Goal: Task Accomplishment & Management: Use online tool/utility

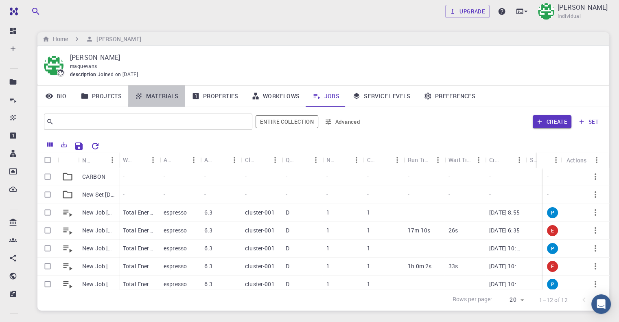
click at [163, 97] on link "Materials" at bounding box center [156, 96] width 57 height 21
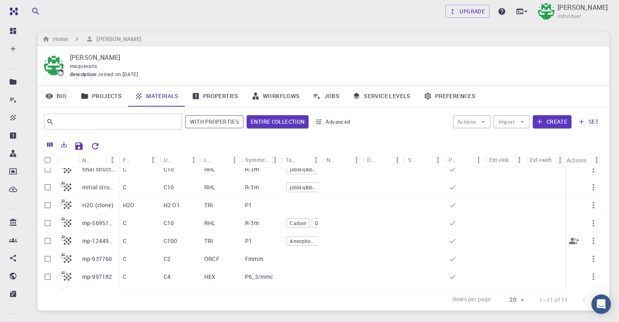
scroll to position [41, 0]
click at [45, 241] on input "Select row" at bounding box center [47, 242] width 15 height 15
checkbox input "true"
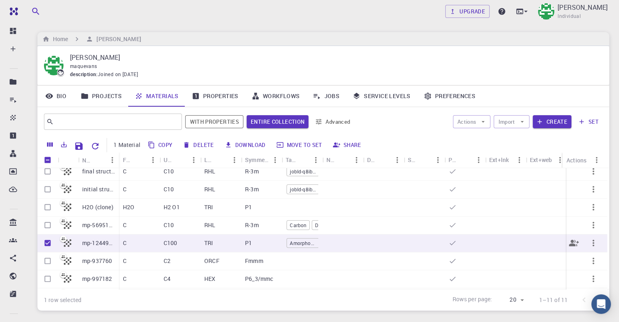
click at [45, 241] on input "Unselect row" at bounding box center [47, 242] width 15 height 15
checkbox input "false"
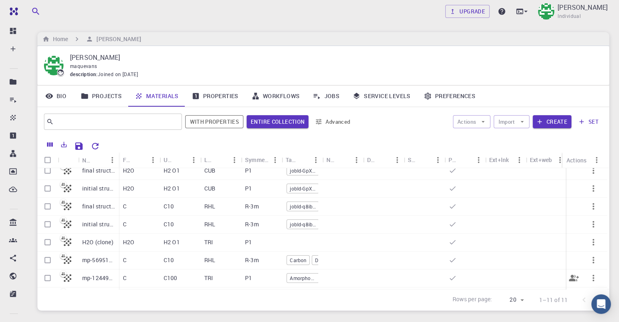
scroll to position [0, 0]
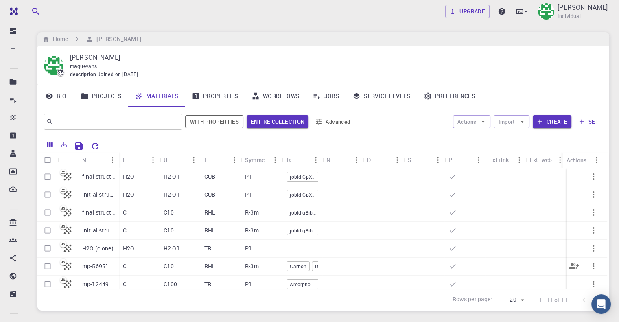
click at [49, 262] on input "Select row" at bounding box center [47, 266] width 15 height 15
checkbox input "true"
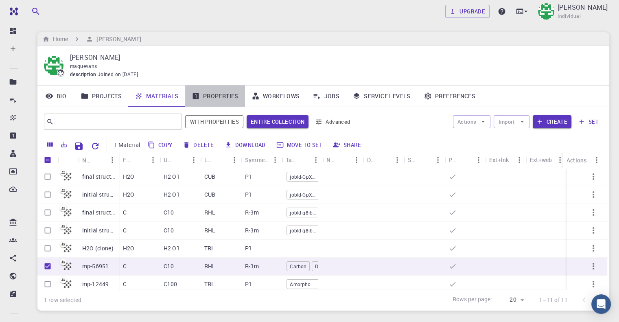
click at [223, 95] on link "Properties" at bounding box center [215, 96] width 60 height 21
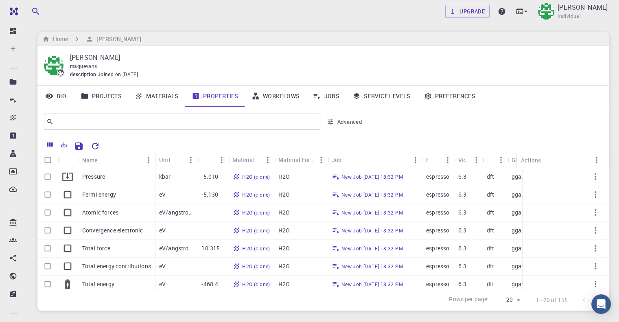
click at [46, 159] on input "Select all rows" at bounding box center [47, 159] width 15 height 15
checkbox input "true"
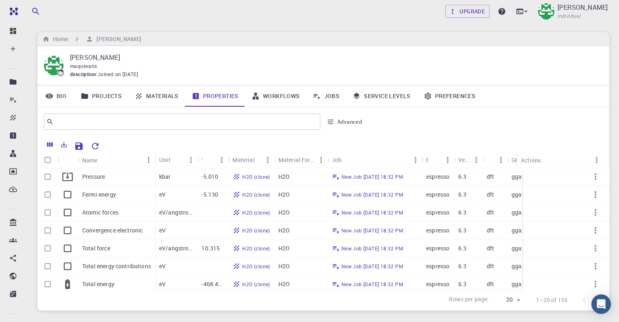
checkbox input "true"
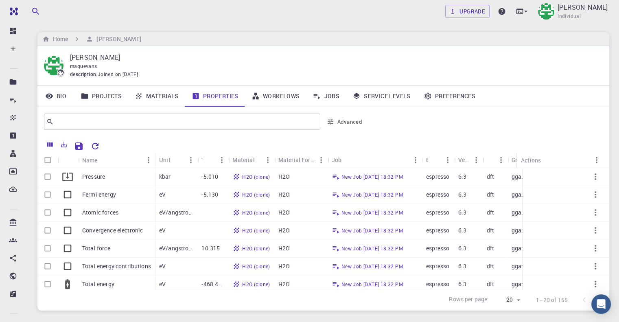
checkbox input "true"
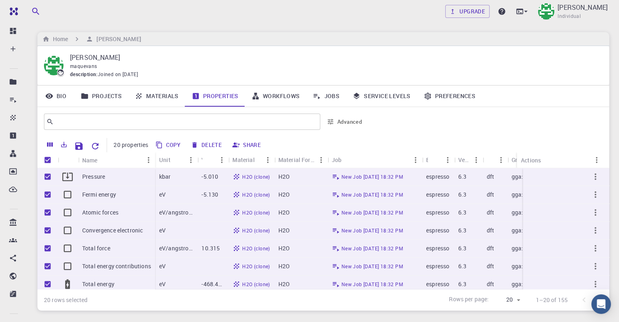
click at [152, 97] on link "Materials" at bounding box center [156, 96] width 57 height 21
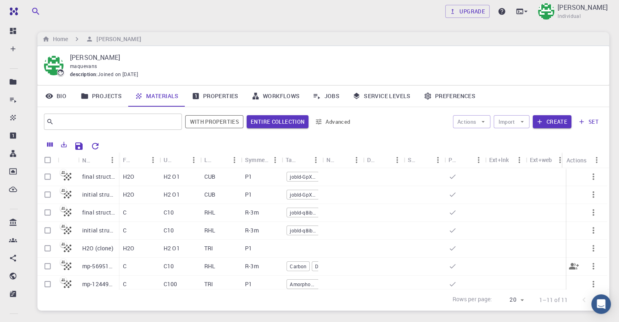
click at [47, 265] on input "Select row" at bounding box center [47, 266] width 15 height 15
checkbox input "true"
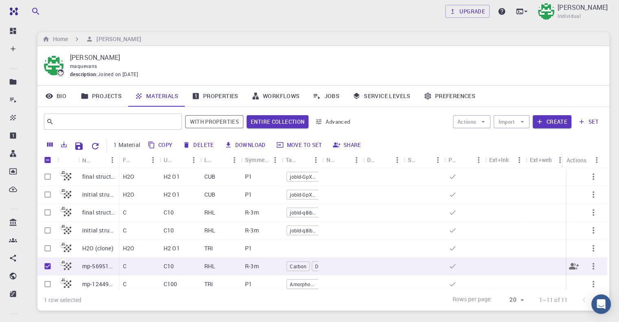
click at [136, 268] on div "C" at bounding box center [139, 267] width 41 height 18
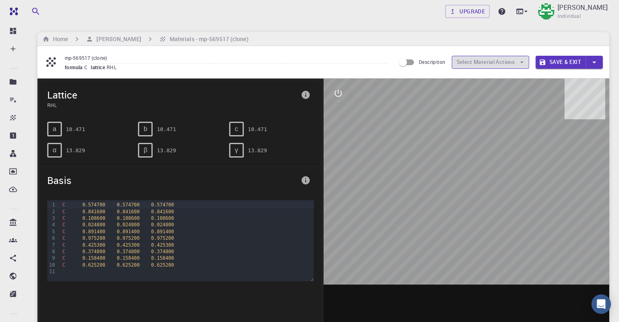
click at [518, 61] on icon "button" at bounding box center [521, 62] width 7 height 7
drag, startPoint x: 468, startPoint y: 161, endPoint x: 483, endPoint y: 171, distance: 18.0
click at [483, 171] on div at bounding box center [467, 205] width 286 height 253
drag, startPoint x: 466, startPoint y: 182, endPoint x: 488, endPoint y: 184, distance: 22.0
click at [488, 184] on div at bounding box center [467, 205] width 286 height 253
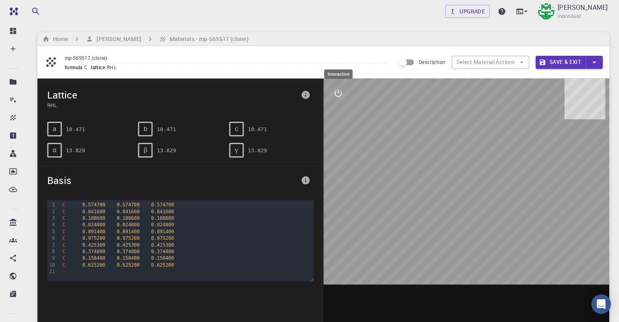
click at [340, 91] on icon "interactive" at bounding box center [338, 93] width 7 height 7
click at [338, 110] on icon "view" at bounding box center [338, 113] width 9 height 6
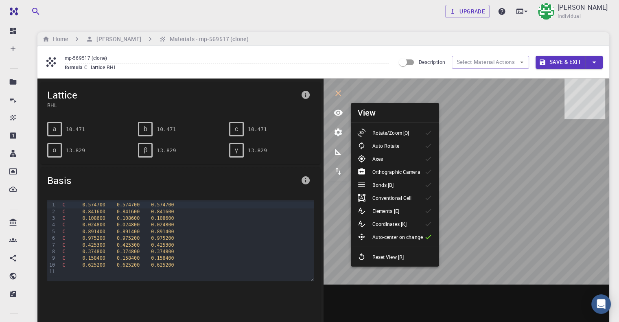
click at [404, 132] on p "Rotate/Zoom [O]" at bounding box center [390, 132] width 37 height 7
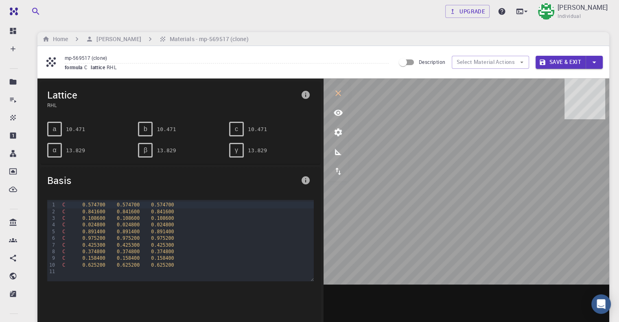
click at [563, 61] on button "Save & Exit" at bounding box center [561, 62] width 50 height 13
click at [596, 60] on icon "button" at bounding box center [594, 62] width 9 height 9
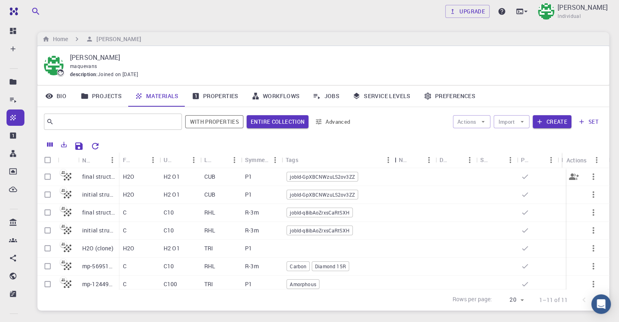
drag, startPoint x: 323, startPoint y: 161, endPoint x: 286, endPoint y: 212, distance: 62.6
click at [367, 179] on div "Name Formula Unit Cell Formula Lattice Symmetry Tags Non-periodic Default Share…" at bounding box center [323, 220] width 572 height 137
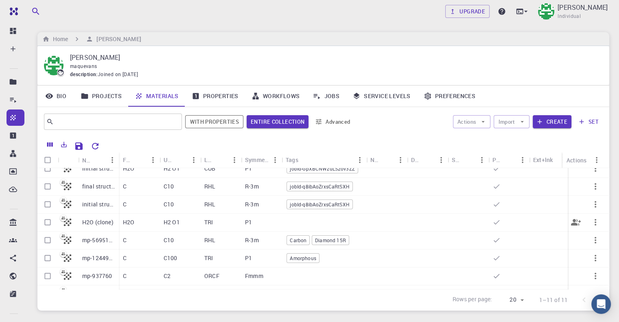
scroll to position [41, 0]
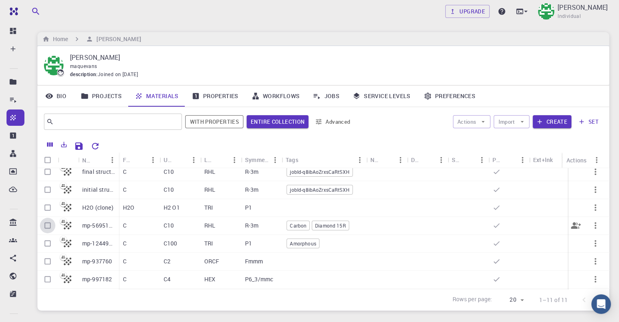
click at [44, 228] on input "Select row" at bounding box center [47, 225] width 15 height 15
checkbox input "true"
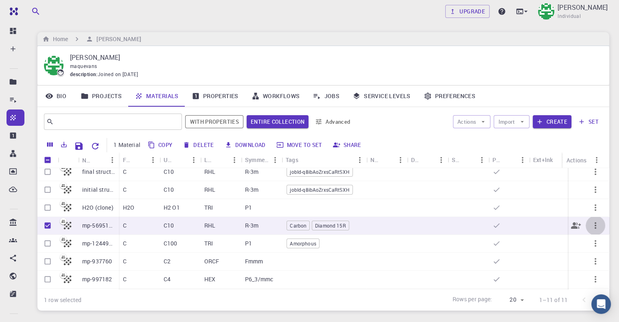
click at [592, 227] on icon "button" at bounding box center [596, 226] width 10 height 10
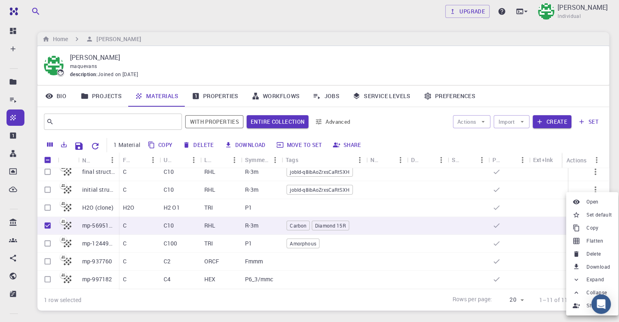
click at [593, 219] on span "Set default" at bounding box center [599, 215] width 25 height 8
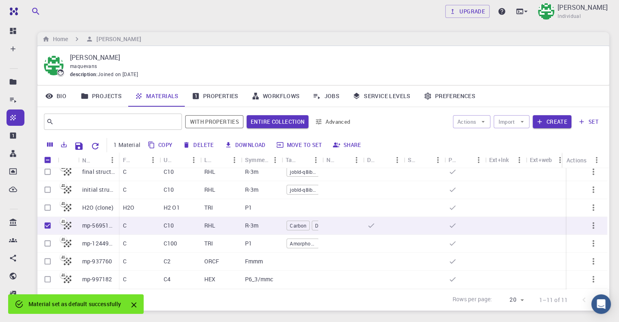
click at [212, 98] on link "Properties" at bounding box center [215, 96] width 60 height 21
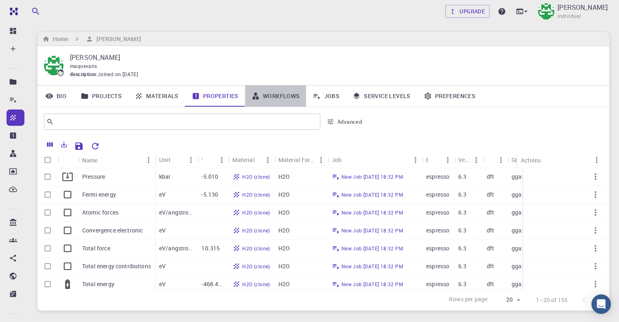
click at [273, 101] on link "Workflows" at bounding box center [276, 96] width 62 height 21
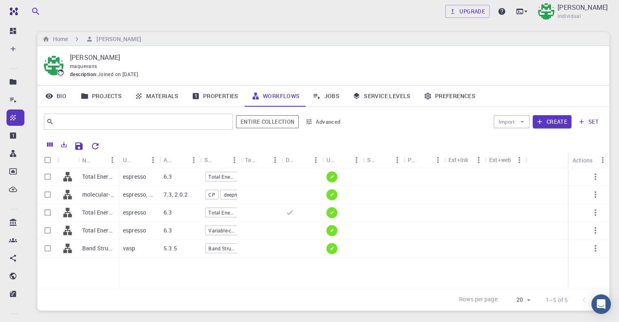
click at [335, 96] on link "Jobs" at bounding box center [326, 96] width 40 height 21
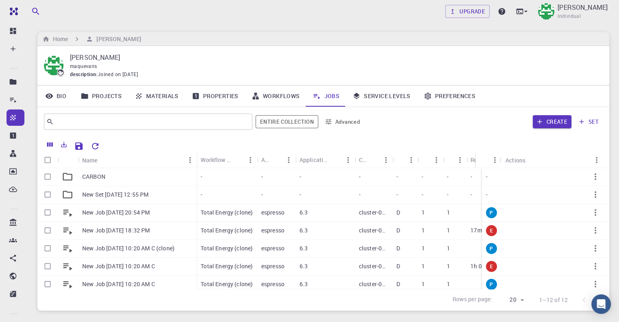
click at [164, 100] on link "Materials" at bounding box center [156, 96] width 57 height 21
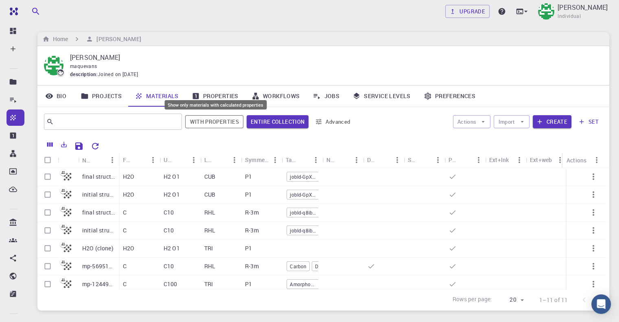
click at [209, 101] on div "Show only materials with calculated properties" at bounding box center [216, 104] width 102 height 9
click at [211, 96] on link "Properties" at bounding box center [215, 96] width 60 height 21
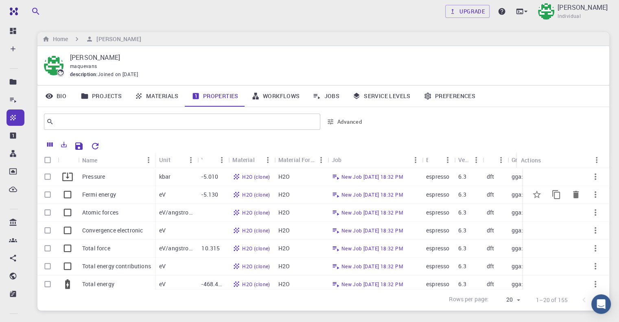
click at [107, 196] on p "Fermi energy" at bounding box center [99, 195] width 34 height 8
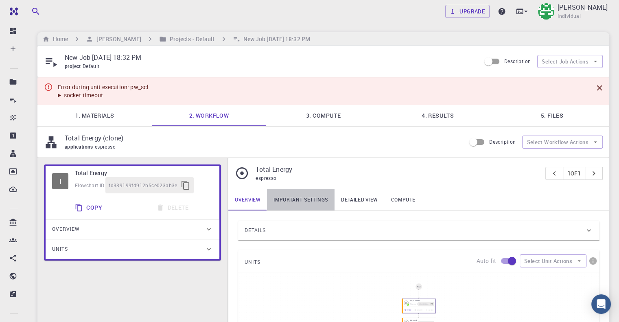
click at [297, 203] on link "Important settings" at bounding box center [301, 199] width 68 height 21
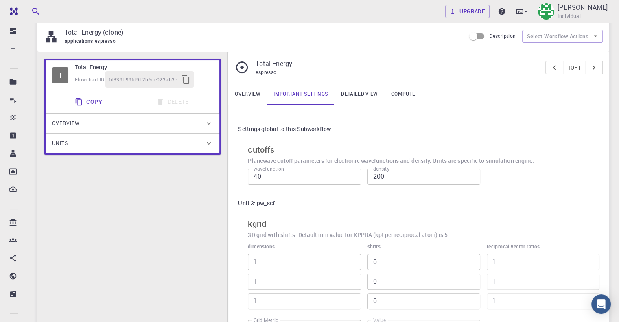
scroll to position [81, 0]
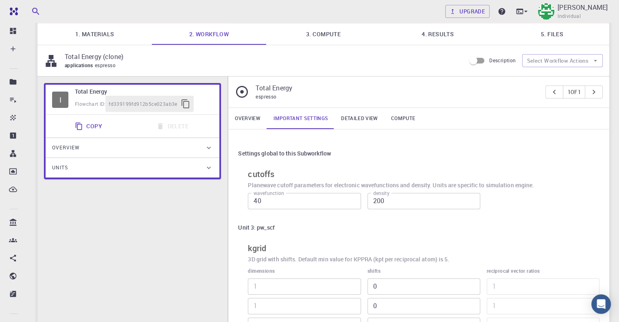
click at [353, 122] on link "Detailed view" at bounding box center [360, 118] width 50 height 21
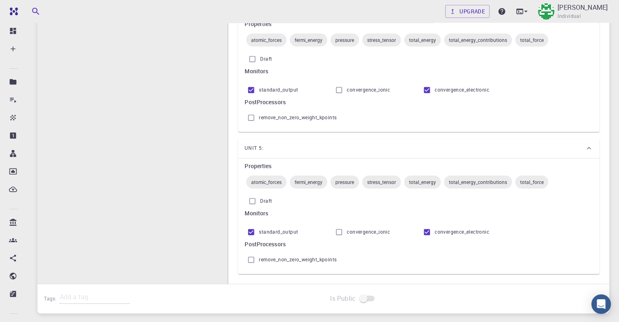
scroll to position [163, 0]
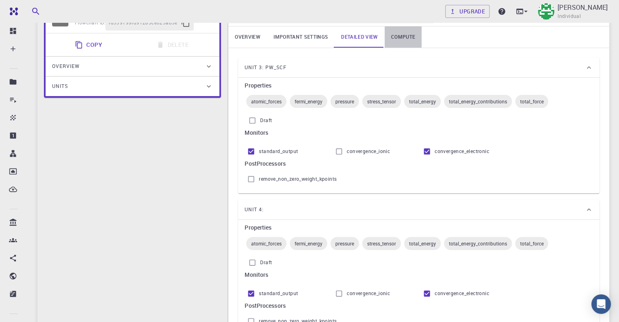
click at [406, 38] on link "Compute" at bounding box center [403, 36] width 37 height 21
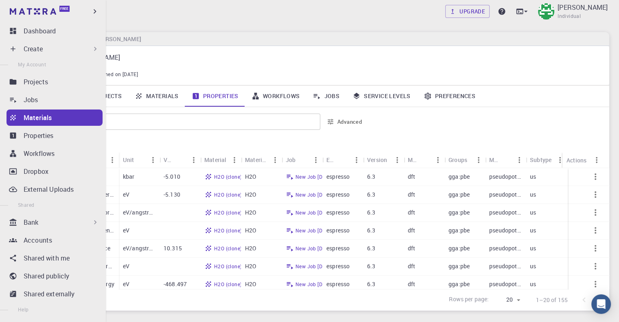
click at [13, 117] on icon at bounding box center [12, 117] width 5 height 5
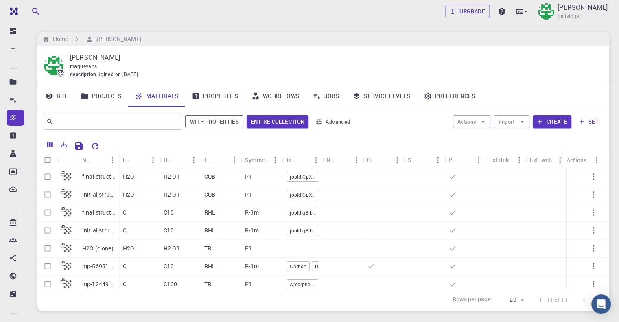
click at [209, 97] on link "Properties" at bounding box center [215, 96] width 60 height 21
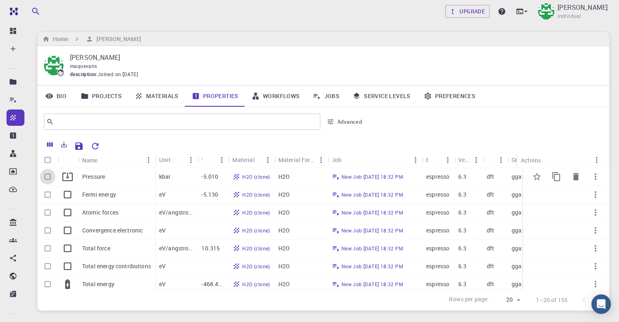
click at [49, 178] on input "Select row" at bounding box center [47, 176] width 15 height 15
checkbox input "true"
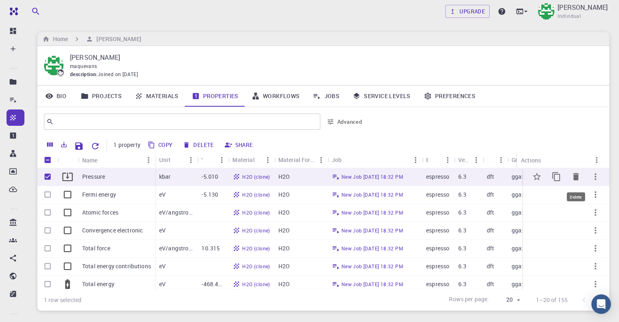
click at [573, 177] on icon "Delete" at bounding box center [576, 176] width 6 height 7
click at [47, 195] on input "Select row" at bounding box center [47, 194] width 15 height 15
checkbox input "true"
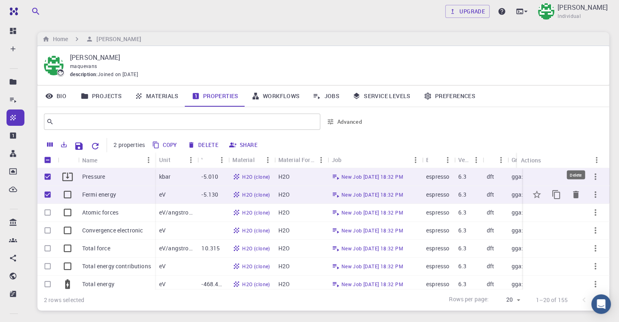
click at [573, 197] on icon "Delete" at bounding box center [576, 194] width 6 height 7
click at [46, 233] on input "Select row" at bounding box center [47, 230] width 15 height 15
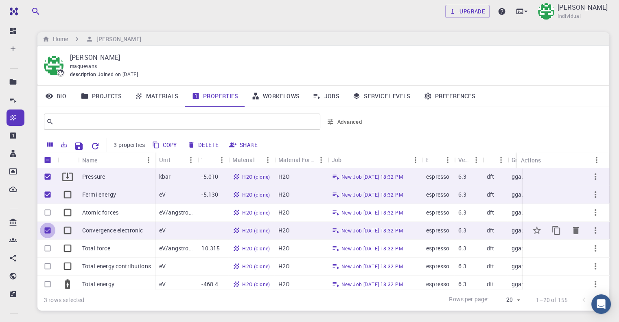
click at [46, 233] on input "Unselect row" at bounding box center [47, 230] width 15 height 15
checkbox input "false"
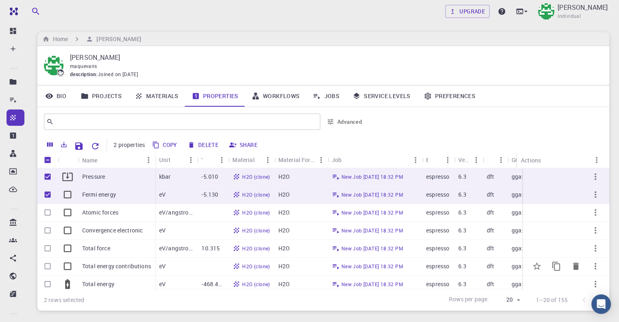
click at [46, 265] on input "Select row" at bounding box center [47, 266] width 15 height 15
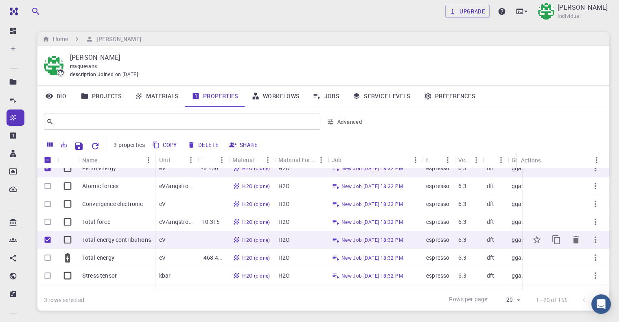
scroll to position [41, 0]
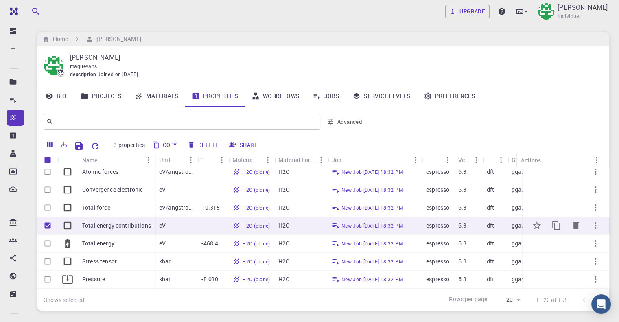
click at [50, 227] on input "Unselect row" at bounding box center [47, 225] width 15 height 15
checkbox input "false"
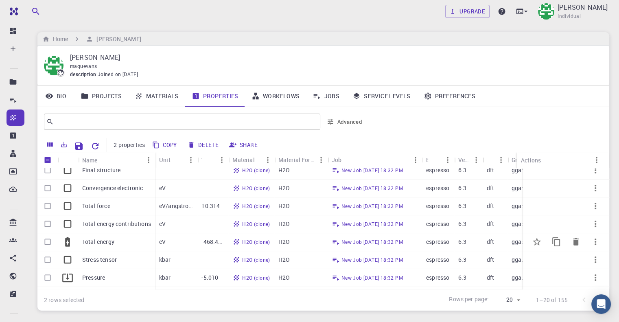
scroll to position [243, 0]
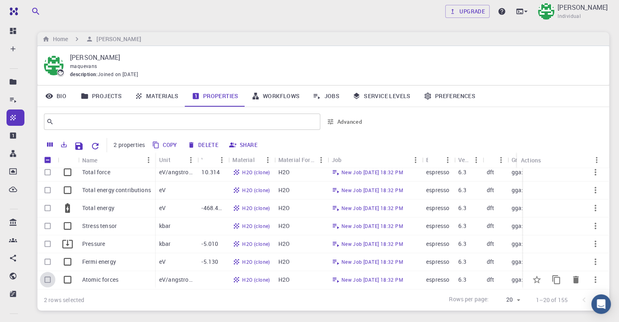
click at [51, 272] on input "Select row" at bounding box center [47, 279] width 15 height 15
checkbox input "true"
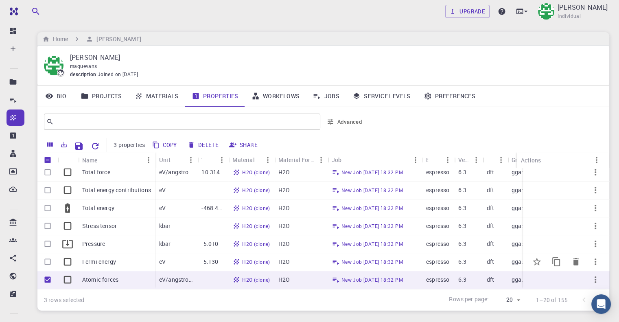
click at [49, 259] on input "Select row" at bounding box center [47, 261] width 15 height 15
checkbox input "true"
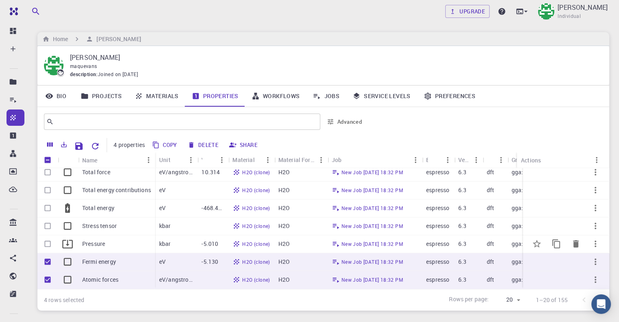
click at [49, 240] on input "Select row" at bounding box center [47, 243] width 15 height 15
checkbox input "true"
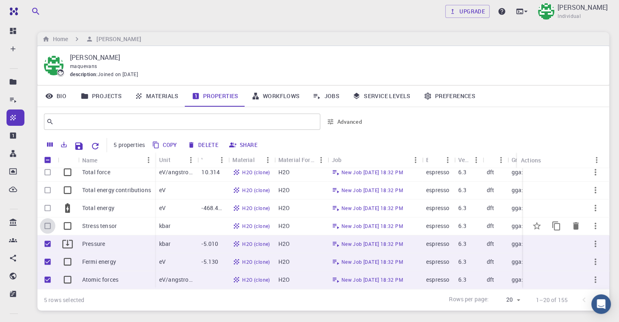
click at [47, 221] on input "Select row" at bounding box center [47, 225] width 15 height 15
checkbox input "true"
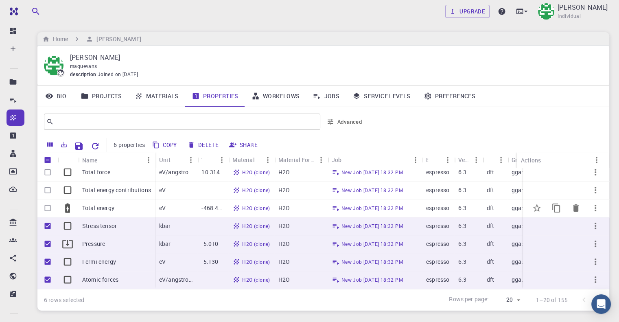
click at [48, 203] on input "Select row" at bounding box center [47, 207] width 15 height 15
checkbox input "true"
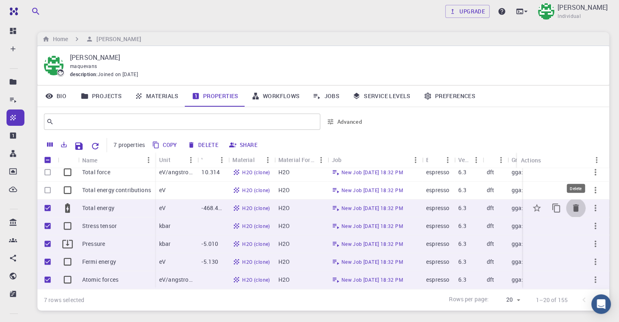
click at [573, 204] on icon "Delete" at bounding box center [576, 207] width 6 height 7
click at [573, 222] on icon "Delete" at bounding box center [576, 225] width 6 height 7
click at [573, 240] on icon "Delete" at bounding box center [576, 243] width 6 height 7
click at [573, 258] on icon "Delete" at bounding box center [576, 261] width 6 height 7
click at [573, 276] on icon "Delete" at bounding box center [576, 279] width 6 height 7
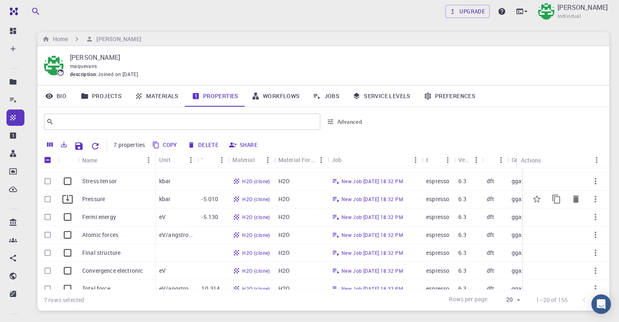
scroll to position [0, 0]
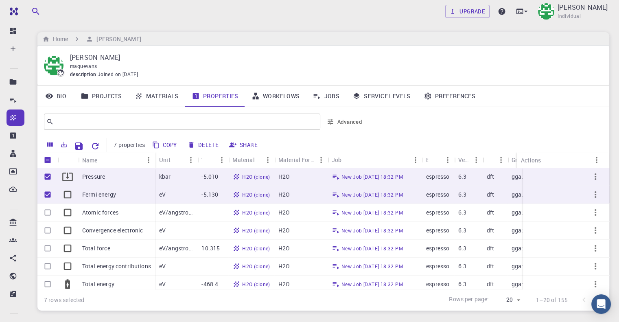
click at [164, 93] on link "Materials" at bounding box center [156, 96] width 57 height 21
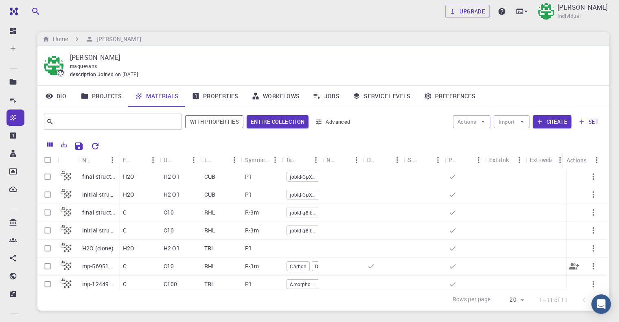
click at [47, 267] on input "Select row" at bounding box center [47, 266] width 15 height 15
checkbox input "true"
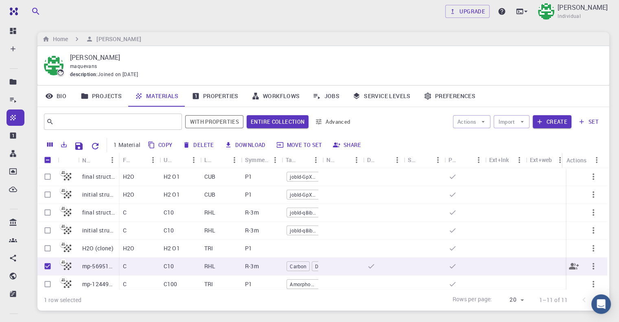
checkbox input "true"
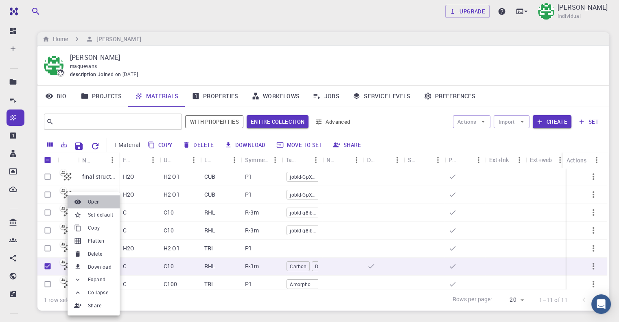
click at [88, 205] on span "Open" at bounding box center [94, 202] width 12 height 8
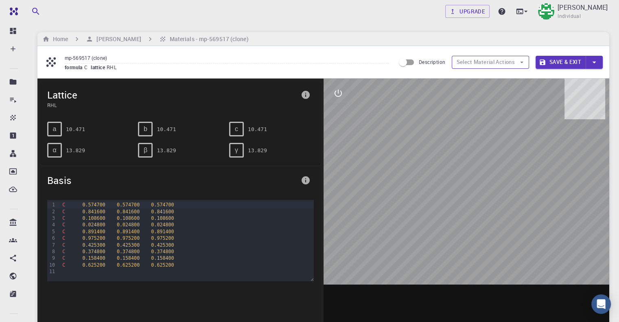
click at [505, 63] on button "Select Material Actions" at bounding box center [490, 62] width 77 height 13
click at [394, 81] on div at bounding box center [467, 205] width 286 height 253
click at [409, 64] on input "Description" at bounding box center [403, 62] width 46 height 15
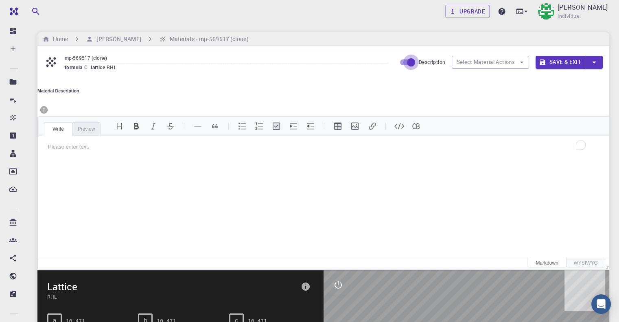
click at [407, 62] on input "Description" at bounding box center [411, 62] width 46 height 15
checkbox input "false"
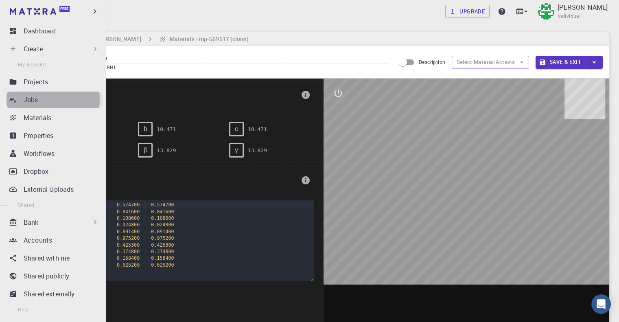
click at [32, 99] on p "Jobs" at bounding box center [31, 100] width 15 height 10
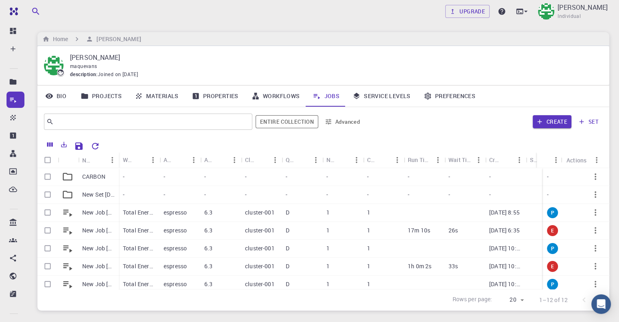
click at [155, 98] on link "Materials" at bounding box center [156, 96] width 57 height 21
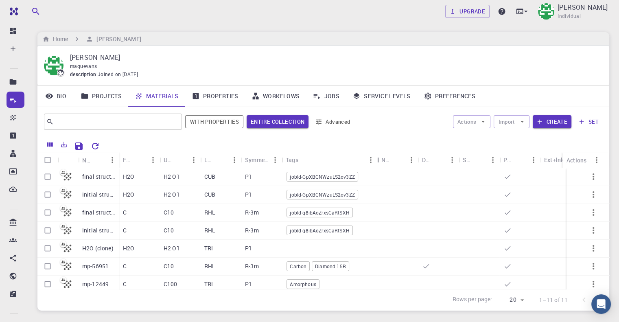
drag, startPoint x: 326, startPoint y: 162, endPoint x: 381, endPoint y: 164, distance: 55.0
click at [381, 164] on div "Tags" at bounding box center [378, 160] width 8 height 16
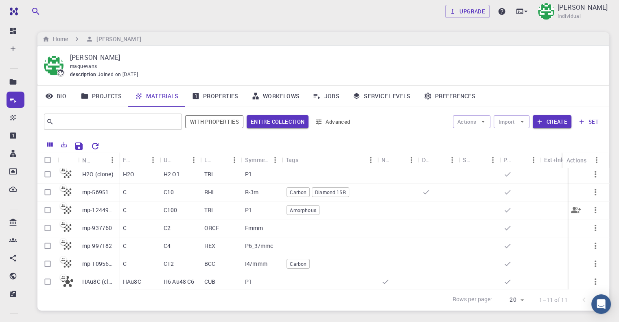
scroll to position [81, 0]
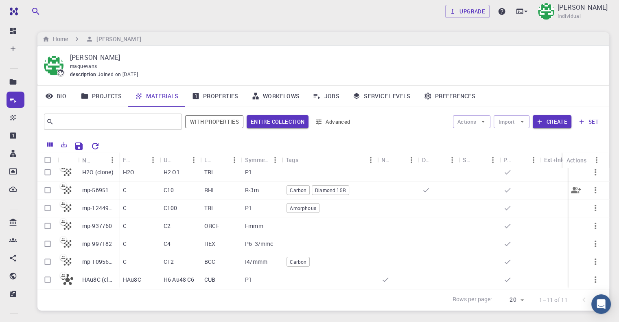
click at [45, 185] on input "Select row" at bounding box center [47, 189] width 15 height 15
checkbox input "true"
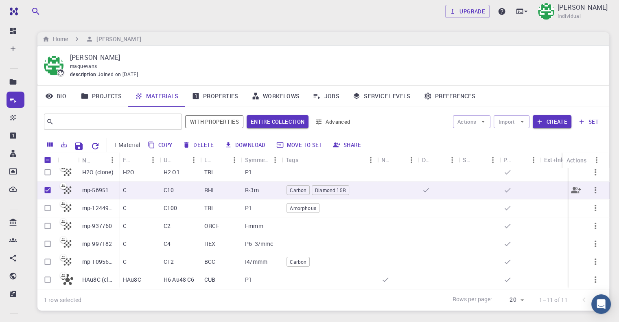
checkbox input "true"
click at [484, 122] on icon "button" at bounding box center [483, 121] width 7 height 7
click at [483, 136] on span "Create Job" at bounding box center [488, 138] width 26 height 8
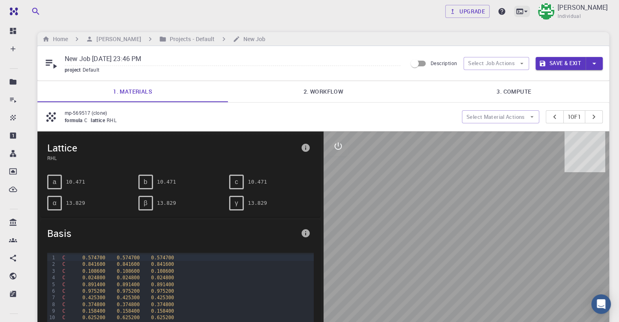
click at [517, 9] on icon at bounding box center [520, 11] width 7 height 5
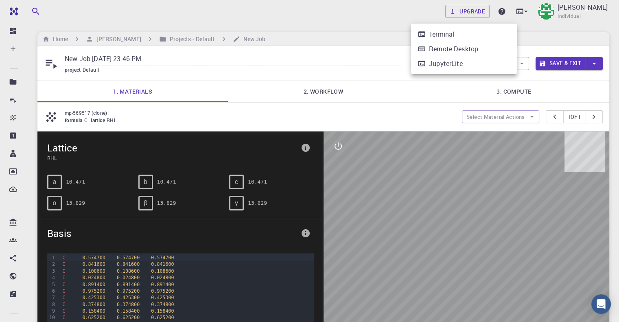
click at [395, 19] on div at bounding box center [309, 161] width 619 height 322
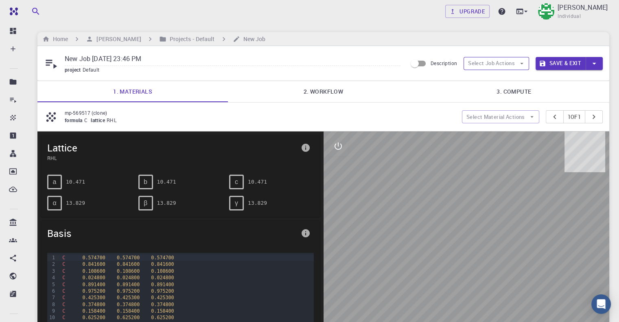
click at [522, 64] on icon "button" at bounding box center [521, 63] width 7 height 7
click at [499, 106] on span "Select workflow" at bounding box center [504, 105] width 38 height 8
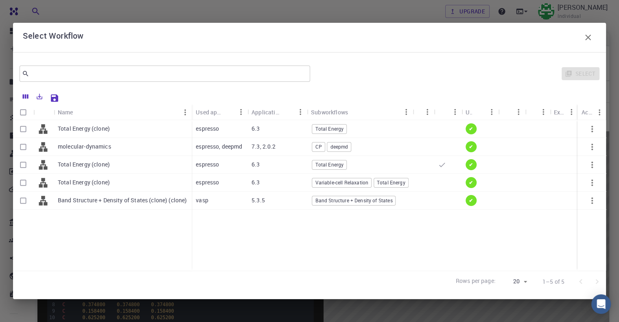
click at [24, 110] on input "Select all rows" at bounding box center [22, 112] width 15 height 15
checkbox input "true"
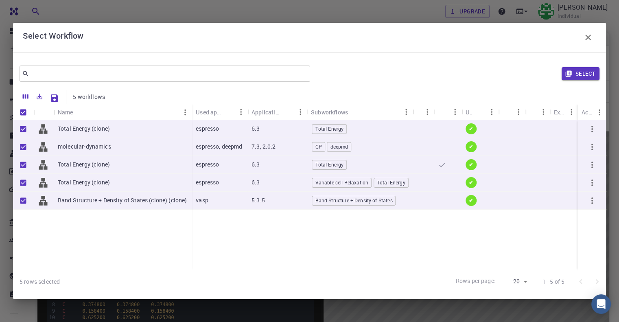
checkbox input "true"
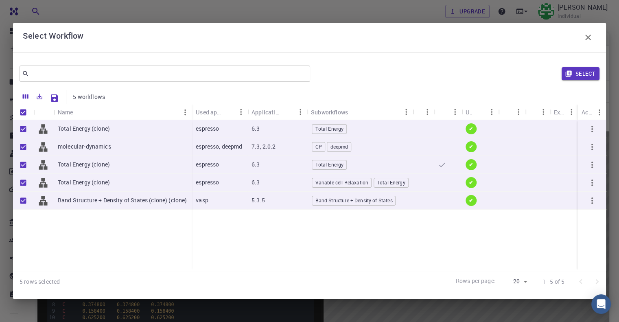
click at [21, 146] on input "Unselect row" at bounding box center [22, 146] width 15 height 15
checkbox input "false"
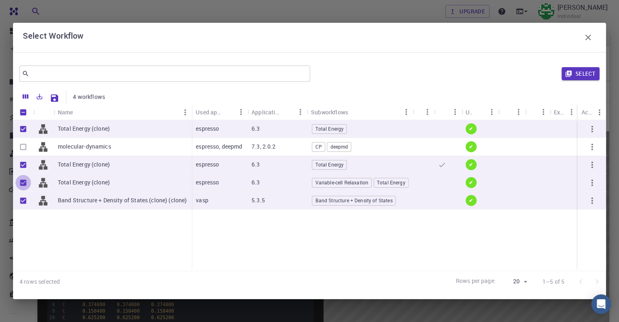
click at [20, 182] on input "Unselect row" at bounding box center [22, 182] width 15 height 15
checkbox input "false"
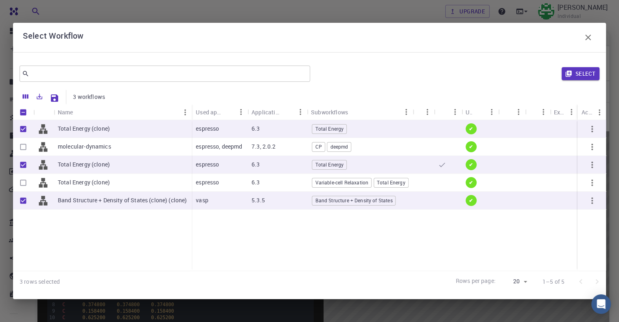
click at [22, 165] on input "Unselect row" at bounding box center [22, 164] width 15 height 15
checkbox input "false"
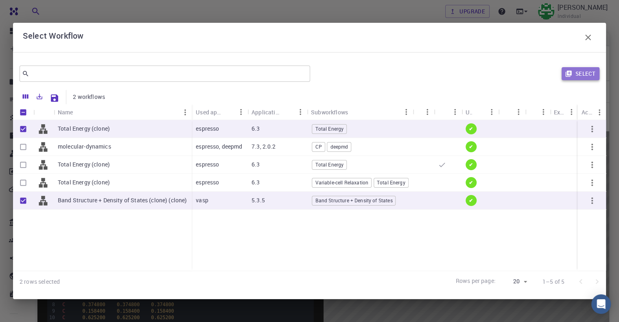
click at [576, 72] on button "Select" at bounding box center [581, 73] width 38 height 13
checkbox input "false"
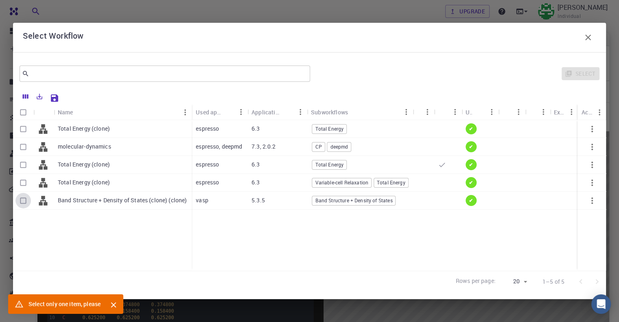
click at [19, 203] on input "Select row" at bounding box center [22, 200] width 15 height 15
checkbox input "true"
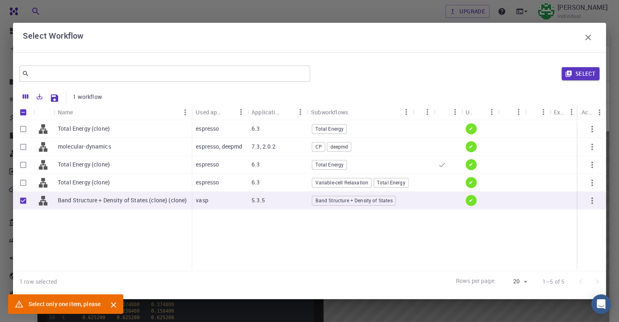
checkbox input "true"
click at [593, 75] on button "Select" at bounding box center [581, 73] width 38 height 13
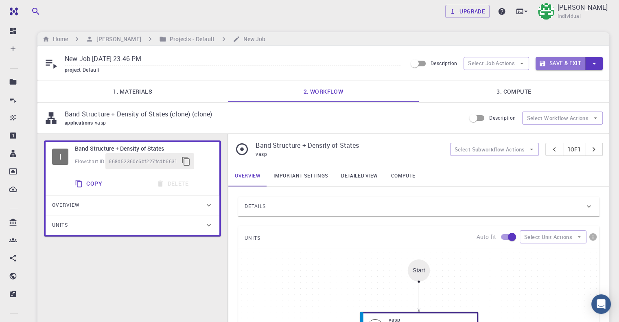
click at [550, 65] on button "Save & Exit" at bounding box center [561, 63] width 50 height 13
type input "espresso"
type input "6.3"
type input "Plane-wave Ultra-soft Pseudopotential (Davidson Diagonalization, Gaussian Smear…"
type input "/export/share/pseudo/c/gga/pbe/gbrv/1.2/us/c_pbe_gbrv_1.2.upf"
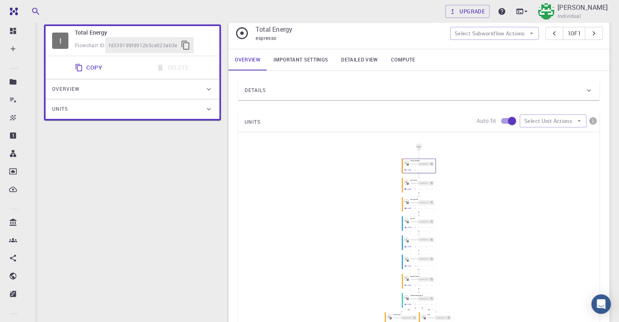
scroll to position [106, 0]
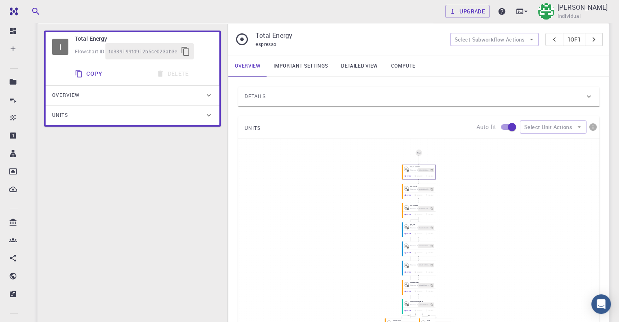
click at [554, 15] on button "Select Workflow Actions" at bounding box center [563, 8] width 81 height 13
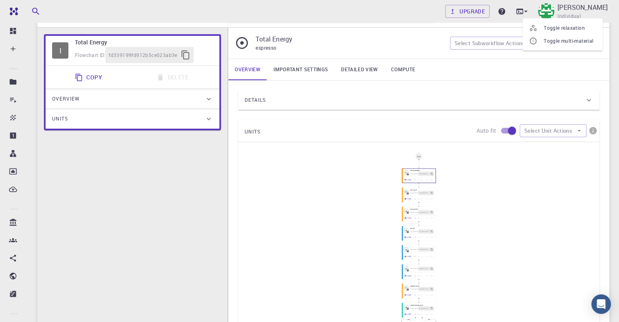
scroll to position [0, 0]
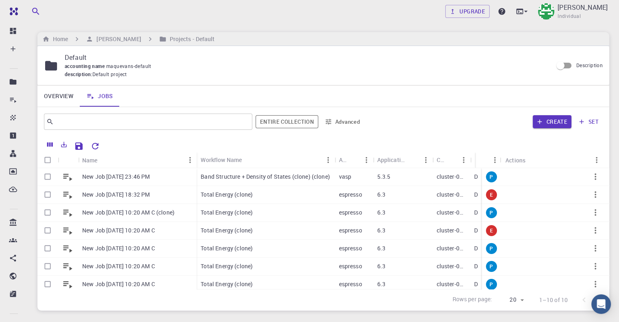
click at [327, 182] on div "Band Structure + Density of States (clone) (clone)" at bounding box center [266, 177] width 138 height 18
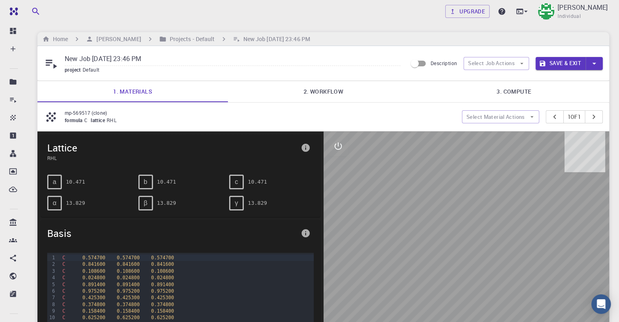
click at [334, 91] on link "2. Workflow" at bounding box center [323, 91] width 191 height 21
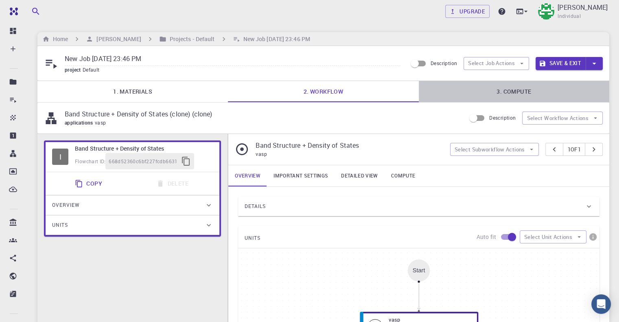
click at [508, 90] on link "3. Compute" at bounding box center [514, 91] width 191 height 21
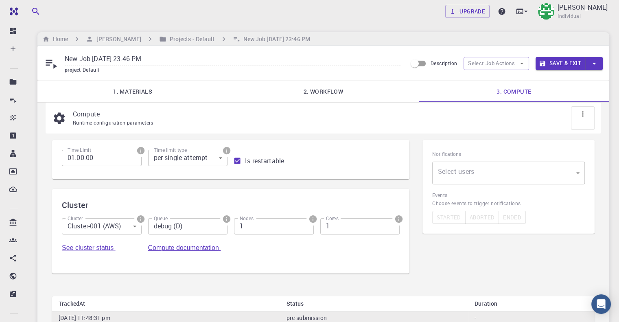
click at [221, 244] on link "Compute documentation" at bounding box center [184, 247] width 73 height 7
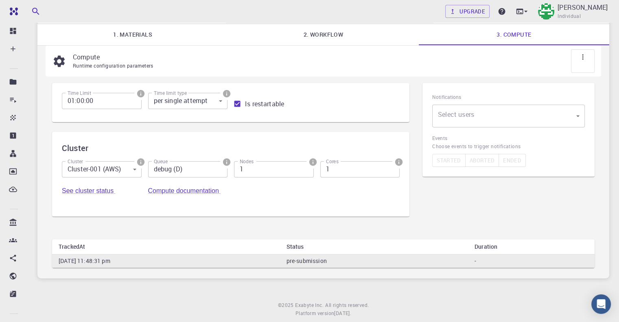
click at [579, 57] on div "New Job Sep 21, 2025, 23:46 PM project Default Description Select Job Actions S…" at bounding box center [323, 134] width 572 height 290
click at [578, 13] on button "Save & Exit" at bounding box center [561, 6] width 50 height 13
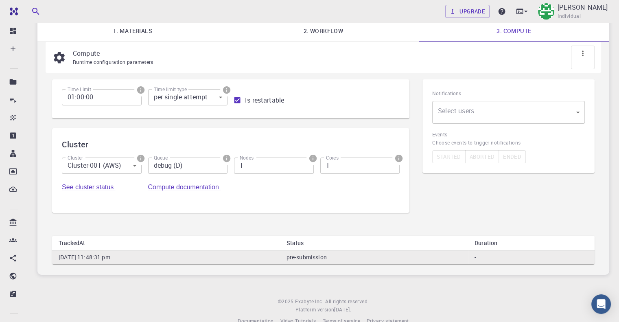
scroll to position [0, 0]
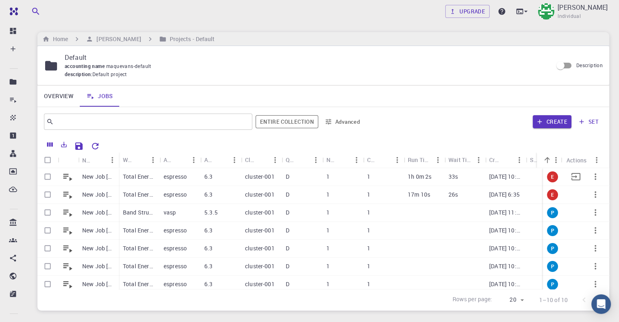
click at [127, 177] on p "Total Energy (clone)" at bounding box center [139, 177] width 33 height 8
click at [128, 177] on p "Total Energy (clone)" at bounding box center [139, 177] width 33 height 8
click at [298, 189] on div "D" at bounding box center [302, 195] width 41 height 18
click at [316, 180] on div "D" at bounding box center [302, 177] width 41 height 18
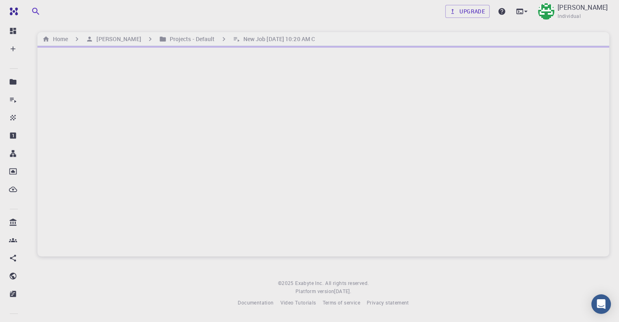
click at [545, 179] on div at bounding box center [323, 151] width 572 height 211
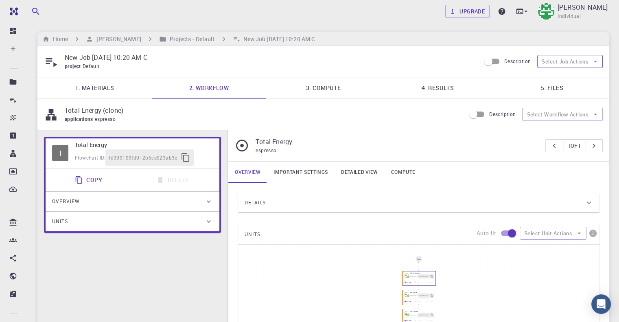
click at [584, 64] on button "Select Job Actions" at bounding box center [571, 61] width 66 height 13
click at [562, 120] on button "Select Workflow Actions" at bounding box center [563, 114] width 81 height 13
drag, startPoint x: 593, startPoint y: 64, endPoint x: 569, endPoint y: 72, distance: 25.9
click at [594, 64] on icon "button" at bounding box center [595, 61] width 7 height 7
click at [445, 72] on div "New Job Sep 21, 2025, 10:20 AM C project Default Description Select Job Actions" at bounding box center [323, 61] width 572 height 31
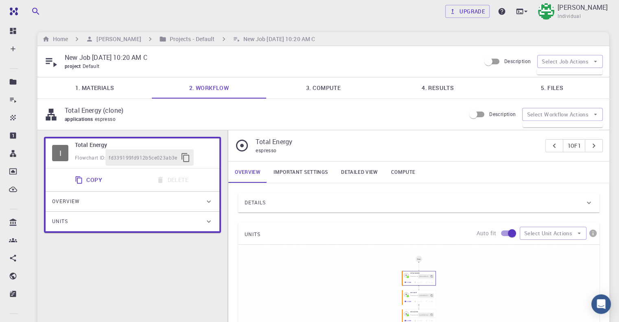
click at [328, 92] on link "3. Compute" at bounding box center [323, 87] width 114 height 21
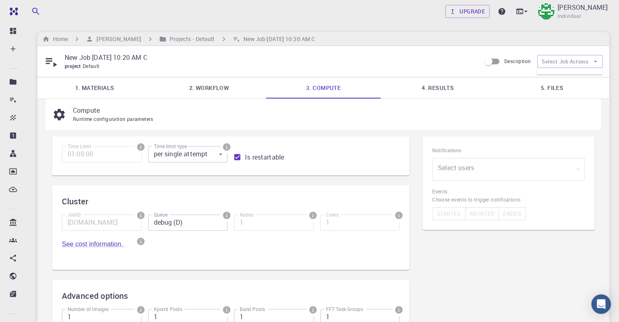
click at [424, 86] on link "4. Results" at bounding box center [438, 87] width 114 height 21
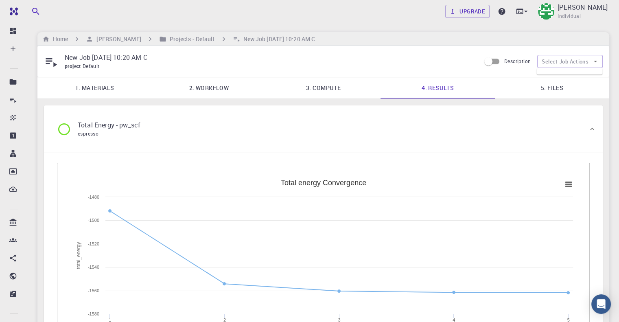
click at [332, 92] on link "3. Compute" at bounding box center [323, 87] width 114 height 21
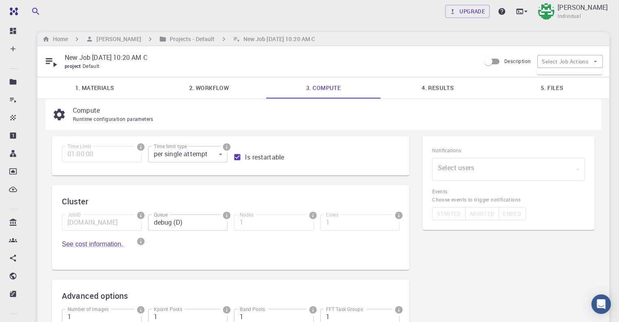
click at [119, 92] on link "1. Materials" at bounding box center [94, 87] width 114 height 21
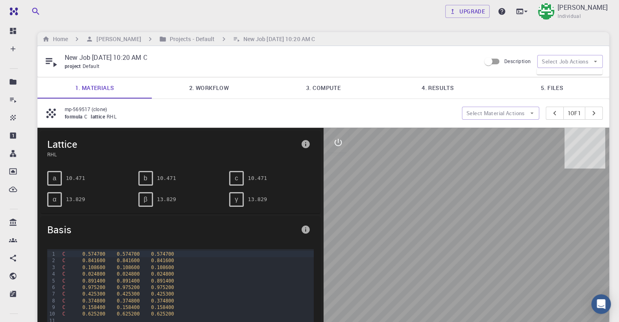
click at [430, 91] on link "4. Results" at bounding box center [438, 87] width 114 height 21
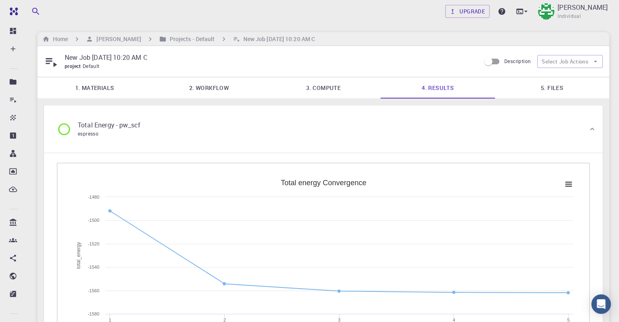
scroll to position [367, 0]
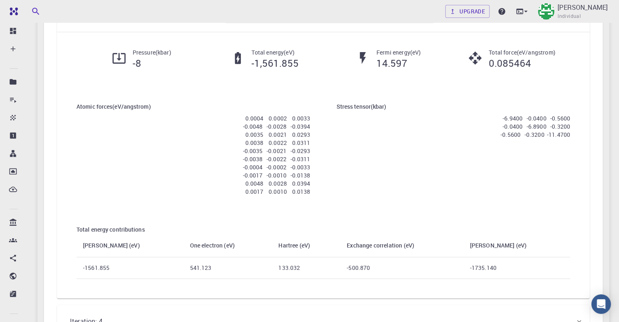
click at [243, 310] on div "Iteration: 4" at bounding box center [320, 321] width 512 height 23
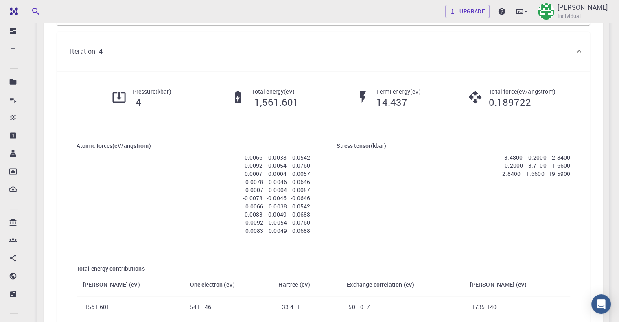
drag, startPoint x: 489, startPoint y: 128, endPoint x: 390, endPoint y: 226, distance: 138.8
click at [568, 109] on div "Total force ( eV/angstrom ) 0.189722" at bounding box center [508, 98] width 123 height 21
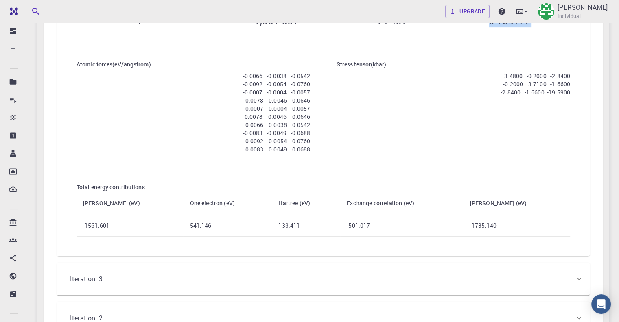
drag, startPoint x: 77, startPoint y: 64, endPoint x: 156, endPoint y: 64, distance: 79.4
click at [156, 64] on div "Atomic forces ( eV/angstrom ) -0.0066 -0.0038 -0.0542 -0.0092 -0.0054 -0.0760 -…" at bounding box center [194, 108] width 260 height 123
copy div "Total force ( eV/angstrom ) 0.189722"
click at [336, 174] on div "Atomic forces ( eV/angstrom ) -0.0066 -0.0038 -0.0542 -0.0092 -0.0054 -0.0760 -…" at bounding box center [324, 148] width 520 height 203
click at [263, 268] on div "Iteration: 3" at bounding box center [320, 279] width 512 height 23
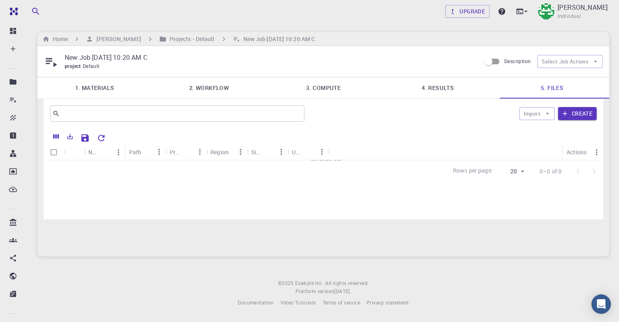
click at [551, 113] on icon "button" at bounding box center [547, 113] width 7 height 7
click at [464, 128] on div at bounding box center [323, 136] width 551 height 16
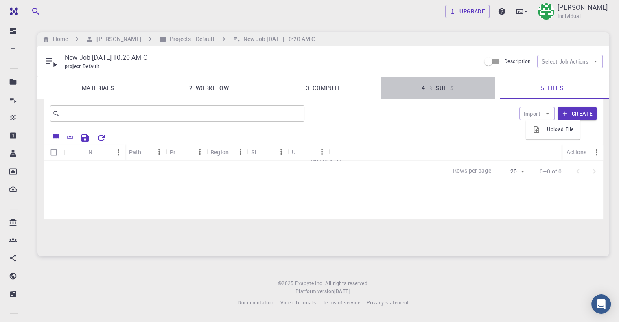
click at [444, 89] on link "4. Results" at bounding box center [438, 87] width 114 height 21
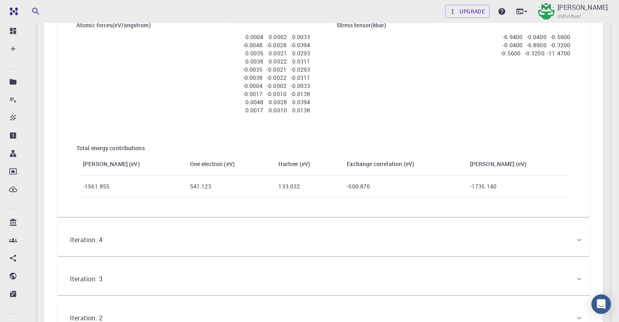
scroll to position [504, 0]
